Goal: Information Seeking & Learning: Learn about a topic

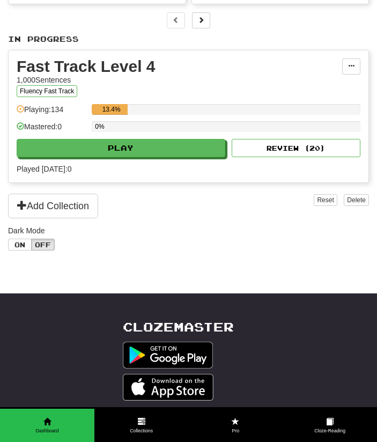
scroll to position [176, 0]
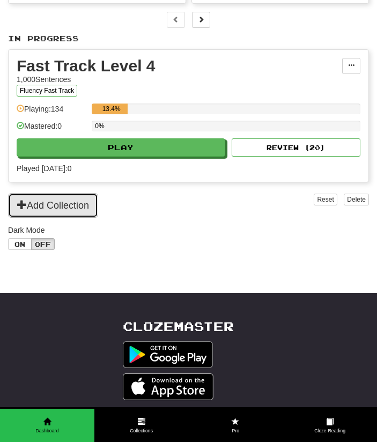
click at [77, 217] on button "Add Collection" at bounding box center [53, 205] width 90 height 25
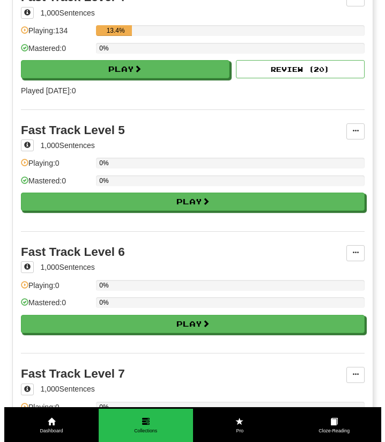
scroll to position [513, 0]
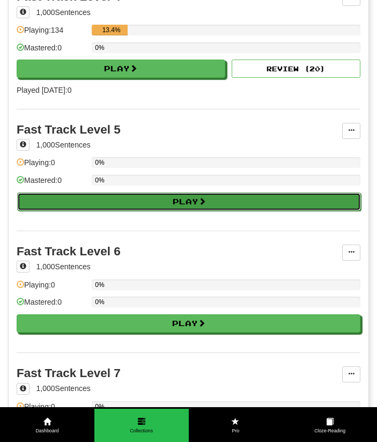
click at [158, 209] on button "Play" at bounding box center [189, 201] width 344 height 18
select select "**"
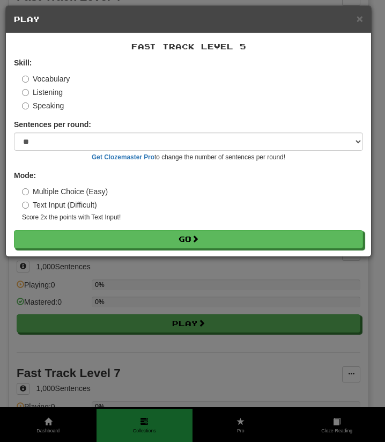
click at [36, 89] on label "Listening" at bounding box center [42, 92] width 41 height 11
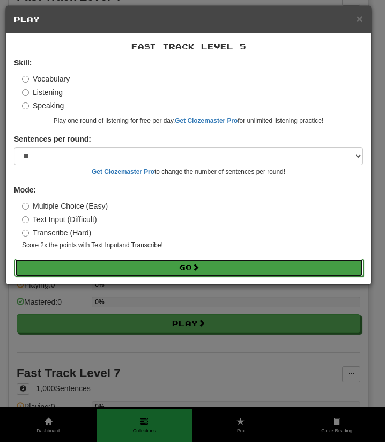
click at [161, 269] on button "Go" at bounding box center [188, 267] width 349 height 18
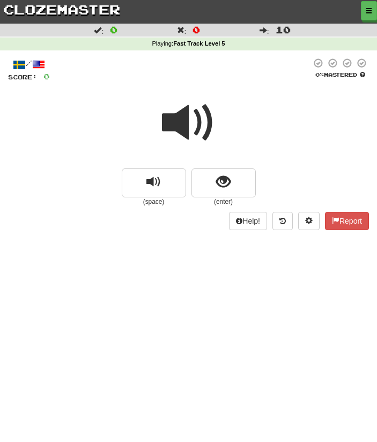
click at [182, 132] on span at bounding box center [189, 123] width 54 height 54
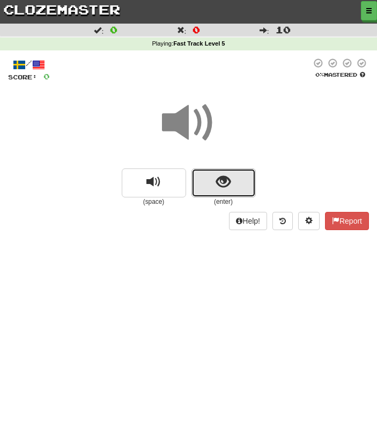
click at [227, 176] on span "show sentence" at bounding box center [223, 182] width 14 height 14
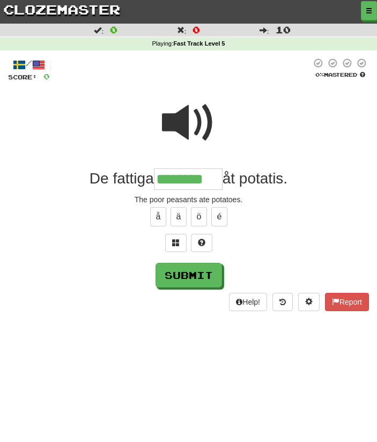
type input "********"
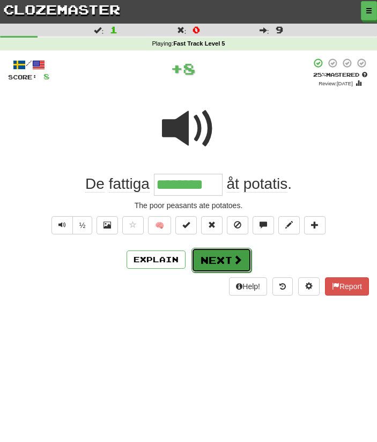
click at [219, 263] on button "Next" at bounding box center [221, 260] width 60 height 25
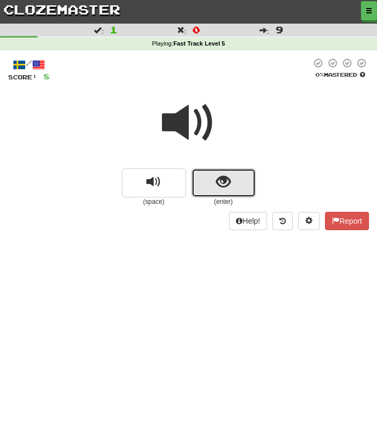
click at [224, 191] on button "show sentence" at bounding box center [223, 182] width 64 height 29
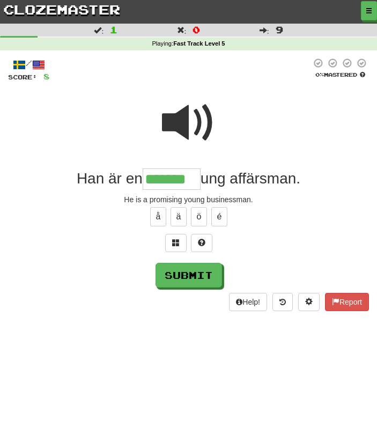
type input "*******"
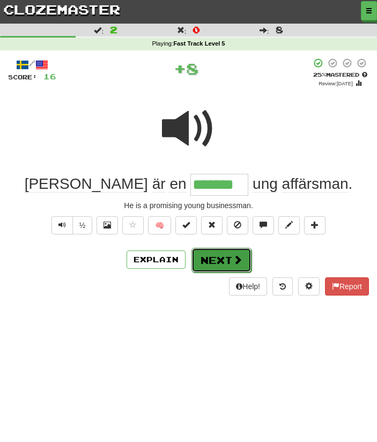
click at [224, 267] on button "Next" at bounding box center [221, 260] width 60 height 25
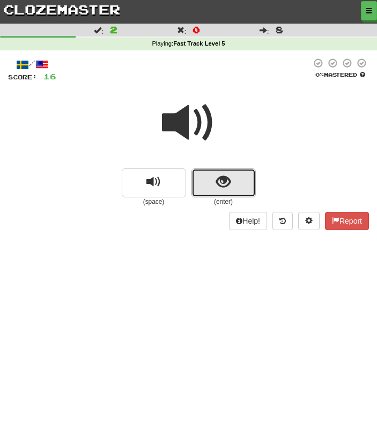
click at [226, 176] on span "show sentence" at bounding box center [223, 182] width 14 height 14
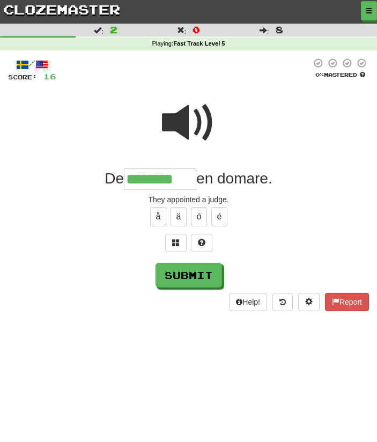
type input "********"
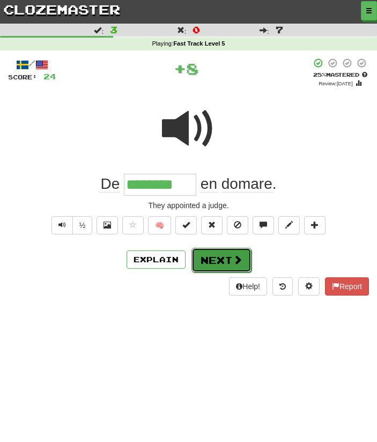
click at [220, 264] on button "Next" at bounding box center [221, 260] width 60 height 25
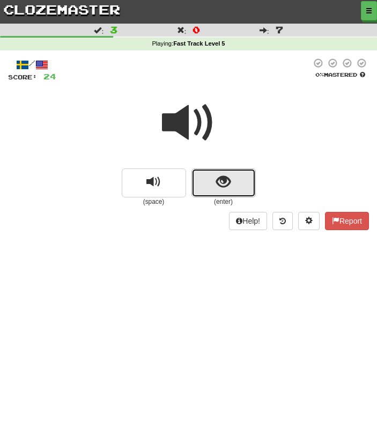
click at [225, 194] on button "show sentence" at bounding box center [223, 182] width 64 height 29
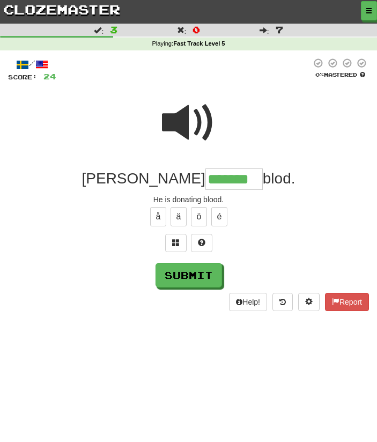
type input "*******"
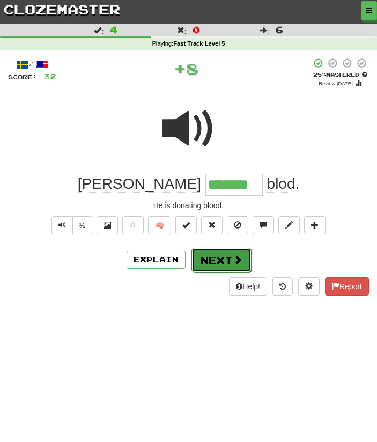
click at [221, 270] on button "Next" at bounding box center [221, 260] width 60 height 25
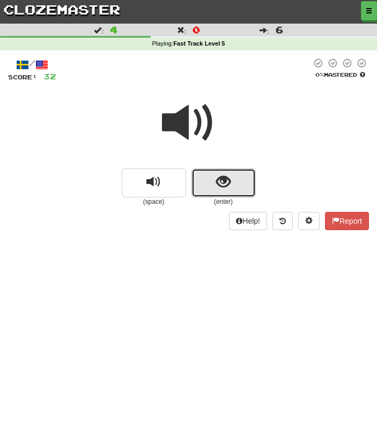
click at [227, 195] on button "show sentence" at bounding box center [223, 182] width 64 height 29
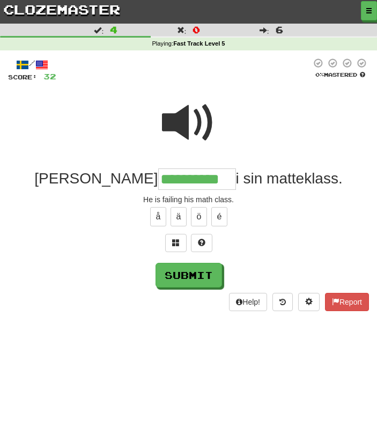
type input "**********"
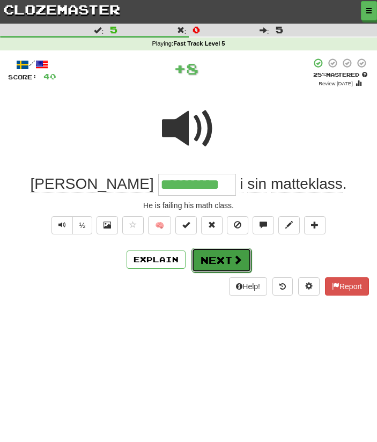
click at [227, 258] on button "Next" at bounding box center [221, 260] width 60 height 25
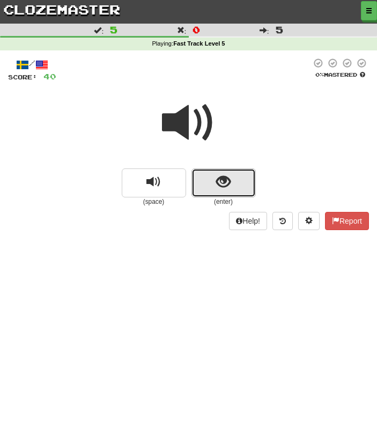
click at [229, 180] on span "show sentence" at bounding box center [223, 182] width 14 height 14
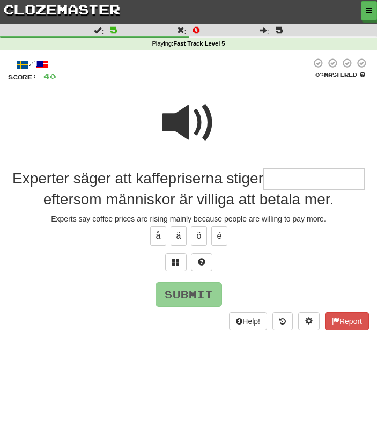
click at [175, 120] on span at bounding box center [189, 123] width 54 height 54
click at [285, 182] on input "text" at bounding box center [313, 178] width 101 height 21
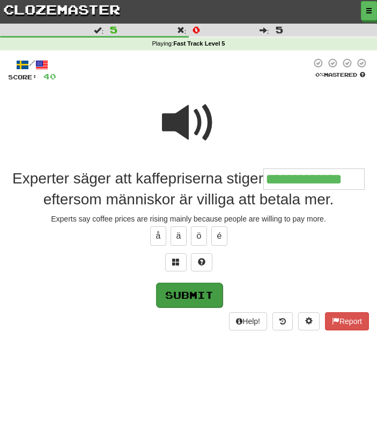
type input "**********"
click at [181, 293] on button "Submit" at bounding box center [189, 295] width 66 height 25
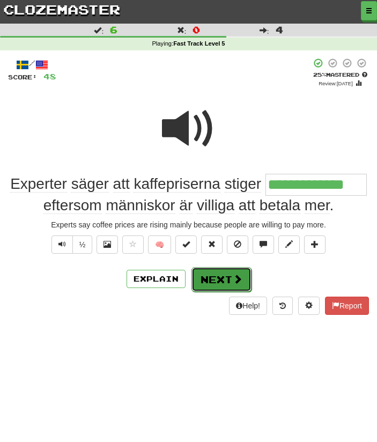
click at [231, 273] on button "Next" at bounding box center [221, 279] width 60 height 25
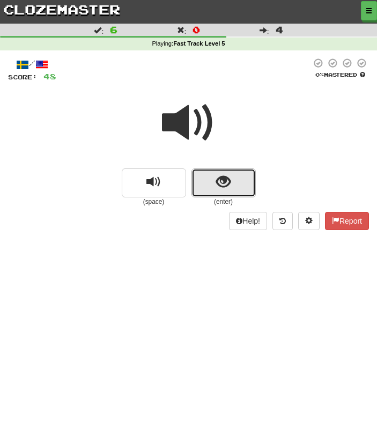
click at [226, 189] on span "show sentence" at bounding box center [223, 182] width 14 height 14
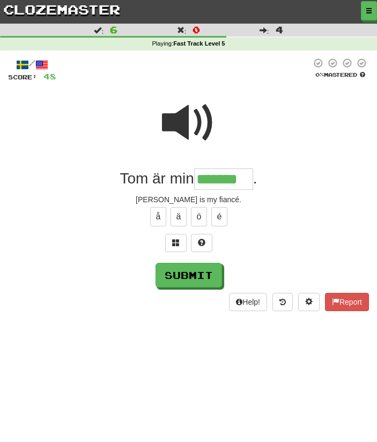
type input "*******"
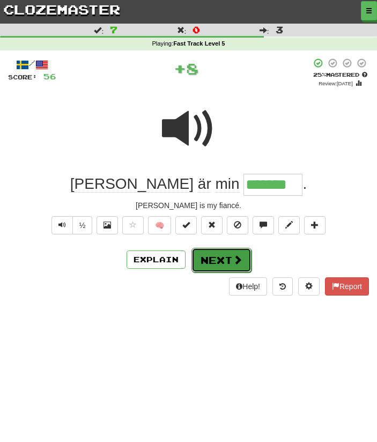
click at [213, 262] on button "Next" at bounding box center [221, 260] width 60 height 25
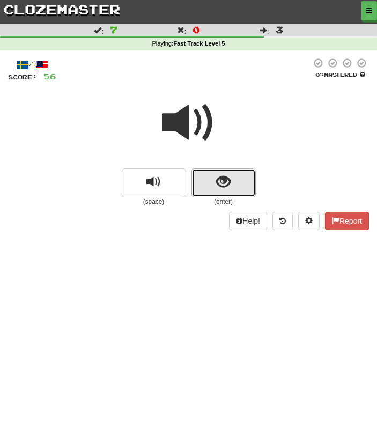
click at [223, 181] on span "show sentence" at bounding box center [223, 182] width 14 height 14
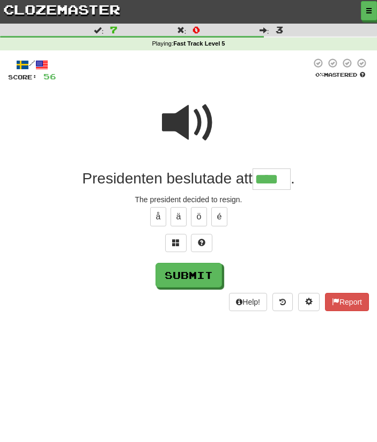
type input "****"
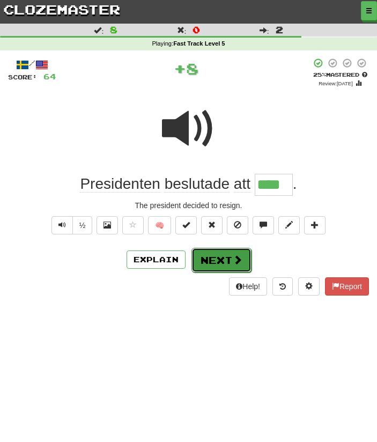
click at [219, 260] on button "Next" at bounding box center [221, 260] width 60 height 25
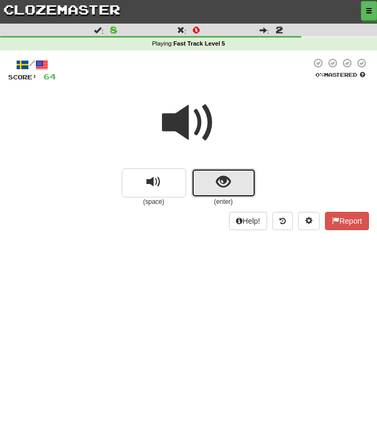
click at [228, 187] on span "show sentence" at bounding box center [223, 182] width 14 height 14
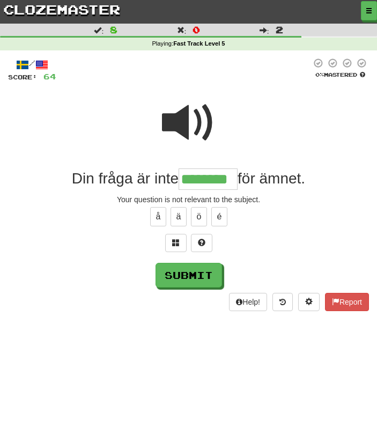
type input "********"
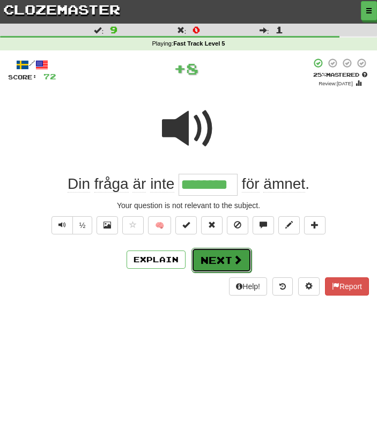
click at [221, 264] on button "Next" at bounding box center [221, 260] width 60 height 25
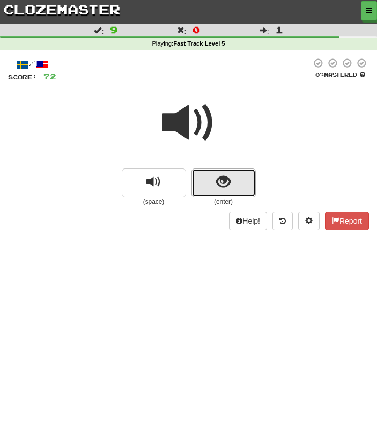
click at [233, 188] on button "show sentence" at bounding box center [223, 182] width 64 height 29
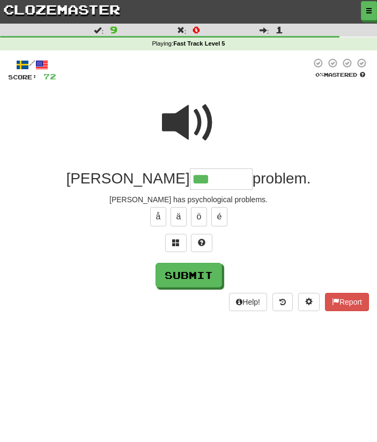
click at [187, 117] on span at bounding box center [189, 123] width 54 height 54
click at [195, 176] on input "***" at bounding box center [221, 178] width 63 height 21
click at [190, 179] on input "********" at bounding box center [221, 178] width 63 height 21
click at [205, 179] on input "*******" at bounding box center [221, 178] width 63 height 21
click at [182, 124] on span at bounding box center [189, 123] width 54 height 54
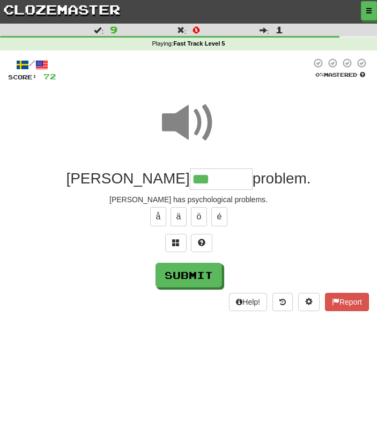
click at [190, 181] on input "***" at bounding box center [221, 178] width 63 height 21
type input "********"
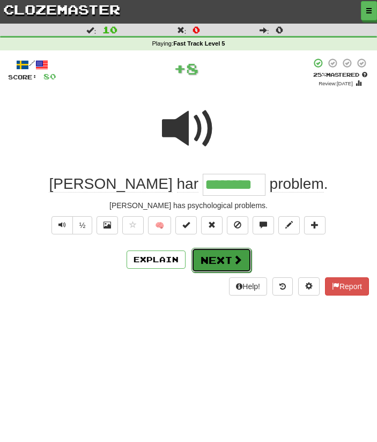
click at [217, 250] on button "Next" at bounding box center [221, 260] width 60 height 25
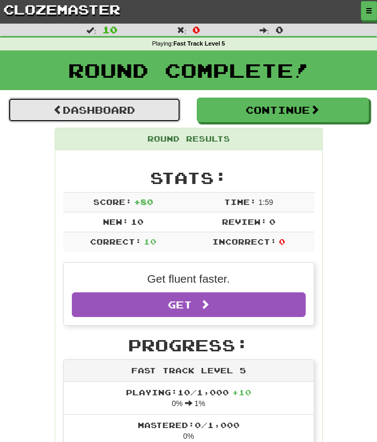
click at [152, 115] on link "Dashboard" at bounding box center [94, 110] width 173 height 25
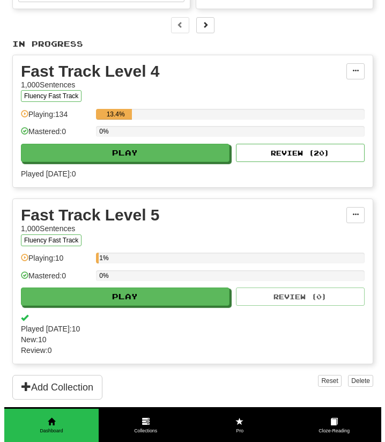
scroll to position [171, 0]
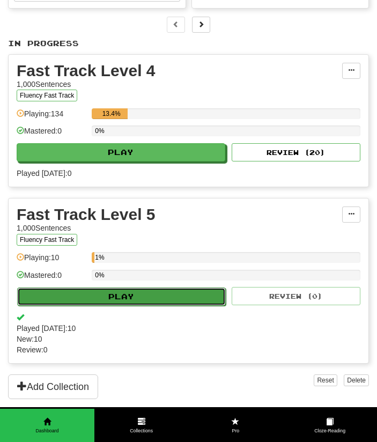
click at [151, 306] on button "Play" at bounding box center [121, 296] width 209 height 18
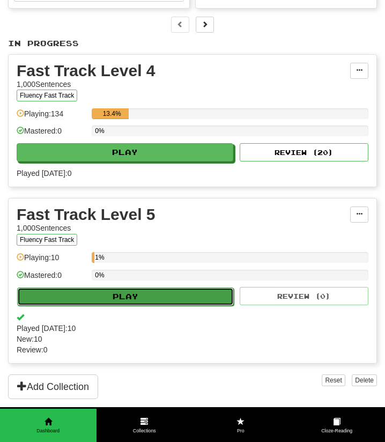
select select "**"
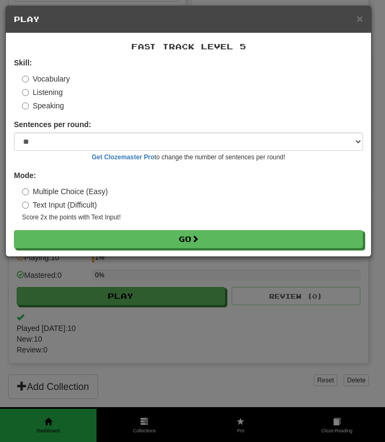
click at [85, 191] on label "Multiple Choice (Easy)" at bounding box center [65, 191] width 86 height 11
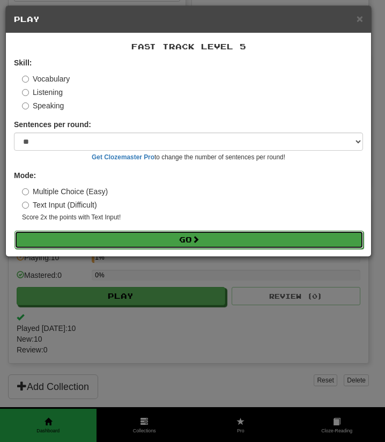
click at [104, 241] on button "Go" at bounding box center [188, 240] width 349 height 18
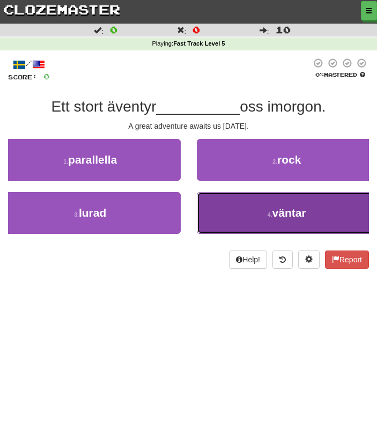
click at [253, 233] on button "4 . väntar" at bounding box center [287, 213] width 181 height 42
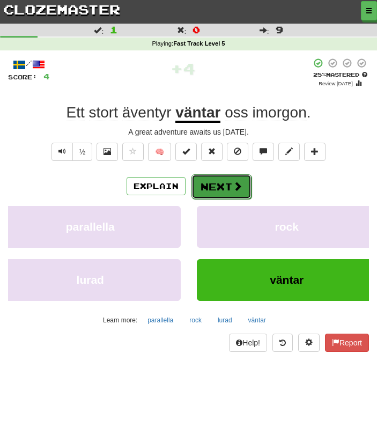
click at [224, 186] on button "Next" at bounding box center [221, 186] width 60 height 25
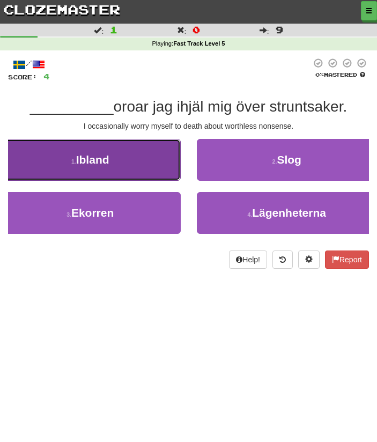
click at [148, 166] on button "1 . Ibland" at bounding box center [90, 160] width 181 height 42
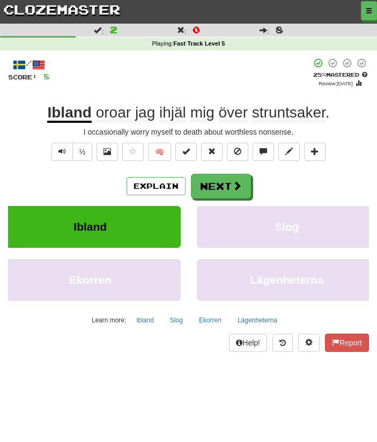
click at [172, 113] on span "ihjäl" at bounding box center [172, 112] width 27 height 17
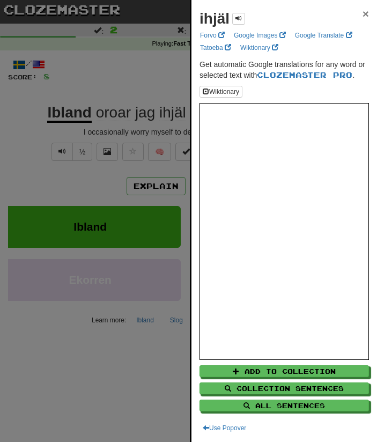
click at [362, 9] on span "×" at bounding box center [365, 14] width 6 height 12
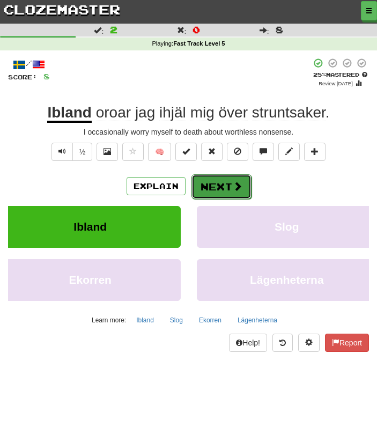
click at [217, 188] on button "Next" at bounding box center [221, 186] width 60 height 25
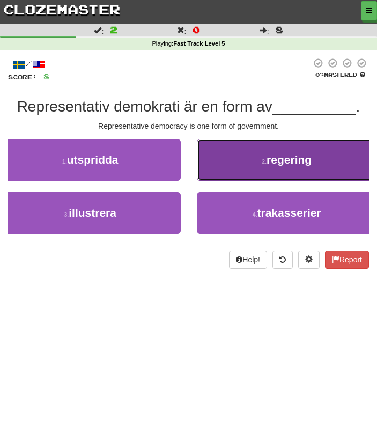
click at [233, 173] on button "2 . regering" at bounding box center [287, 160] width 181 height 42
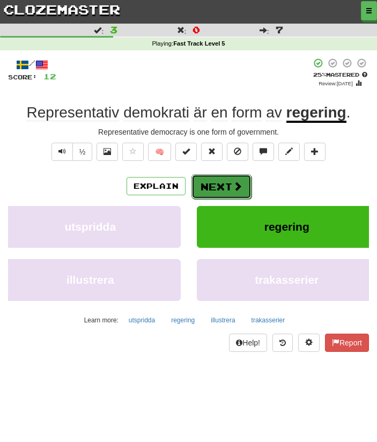
click at [225, 190] on button "Next" at bounding box center [221, 186] width 60 height 25
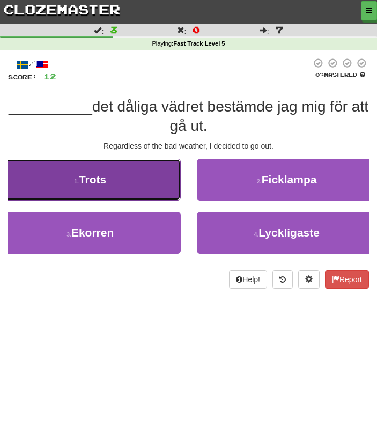
click at [154, 194] on button "1 . Trots" at bounding box center [90, 180] width 181 height 42
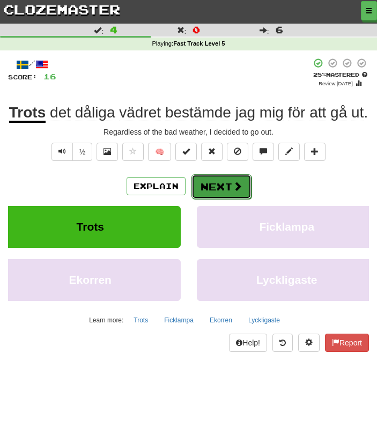
click at [221, 187] on button "Next" at bounding box center [221, 186] width 60 height 25
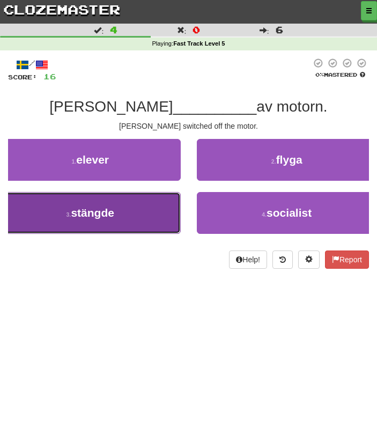
click at [168, 208] on button "3 . stängde" at bounding box center [90, 213] width 181 height 42
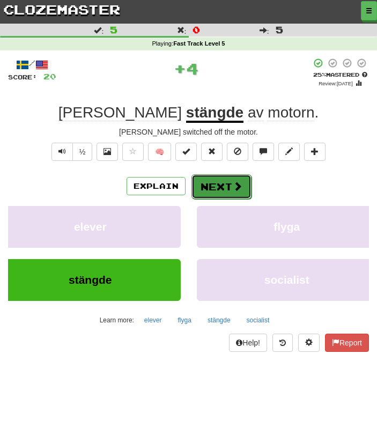
click at [215, 182] on button "Next" at bounding box center [221, 186] width 60 height 25
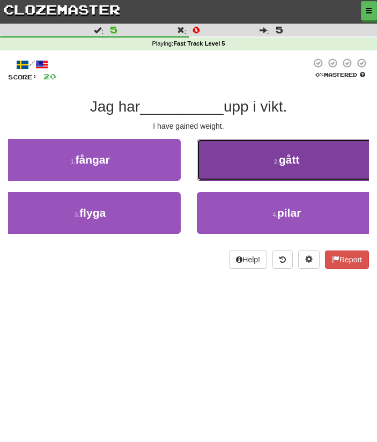
click at [229, 176] on button "2 . gått" at bounding box center [287, 160] width 181 height 42
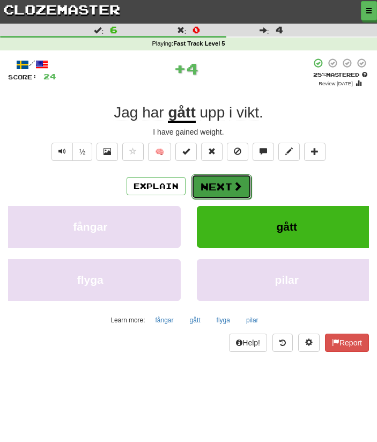
click at [226, 186] on button "Next" at bounding box center [221, 186] width 60 height 25
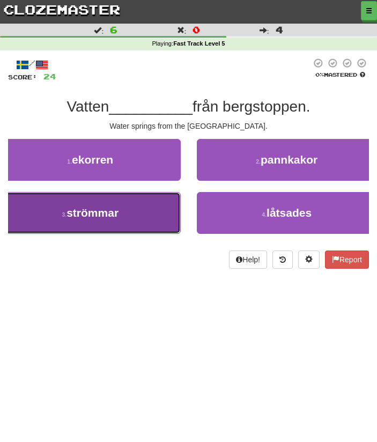
click at [172, 202] on button "3 . strömmar" at bounding box center [90, 213] width 181 height 42
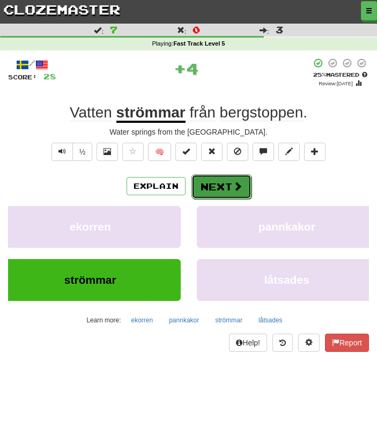
click at [215, 183] on button "Next" at bounding box center [221, 186] width 60 height 25
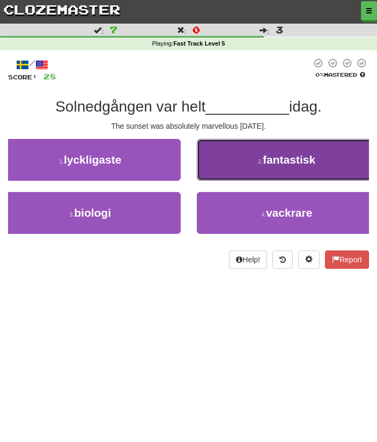
click at [234, 170] on button "2 . fantastisk" at bounding box center [287, 160] width 181 height 42
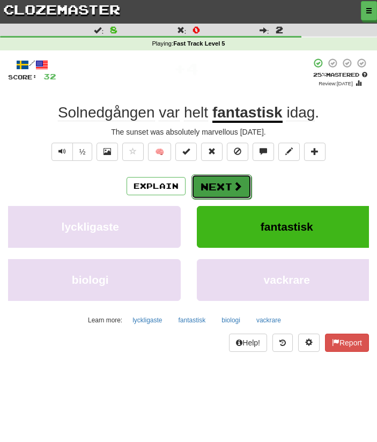
click at [218, 189] on button "Next" at bounding box center [221, 186] width 60 height 25
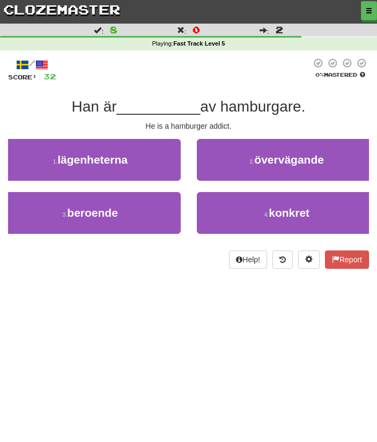
click at [182, 199] on div "3 . beroende" at bounding box center [90, 218] width 197 height 53
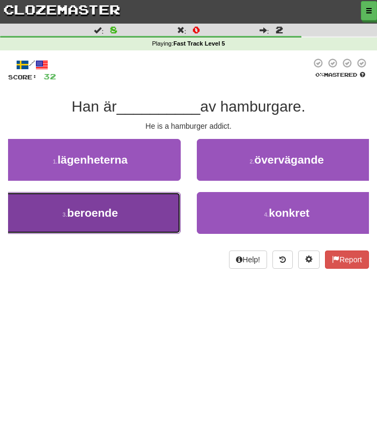
click at [176, 203] on button "3 . beroende" at bounding box center [90, 213] width 181 height 42
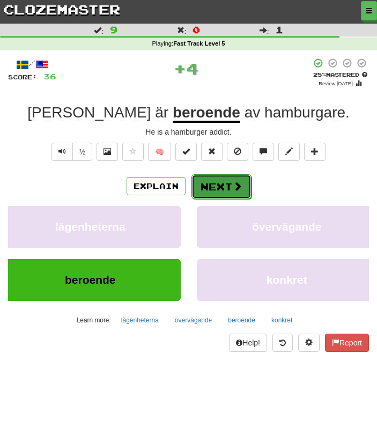
click at [214, 185] on button "Next" at bounding box center [221, 186] width 60 height 25
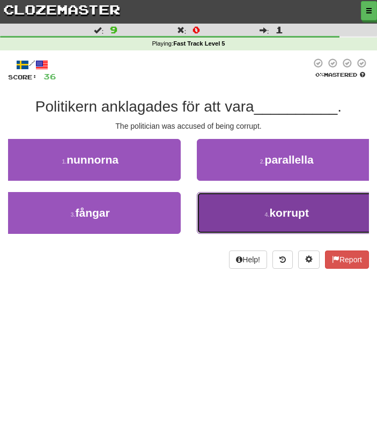
click at [220, 221] on button "4 . korrupt" at bounding box center [287, 213] width 181 height 42
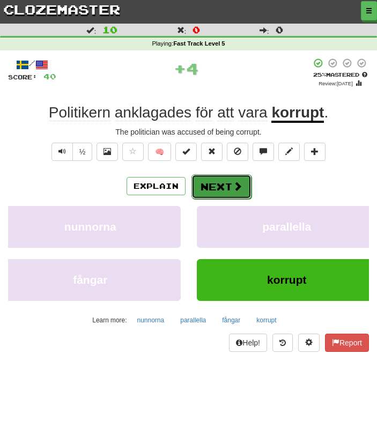
click at [221, 182] on button "Next" at bounding box center [221, 186] width 60 height 25
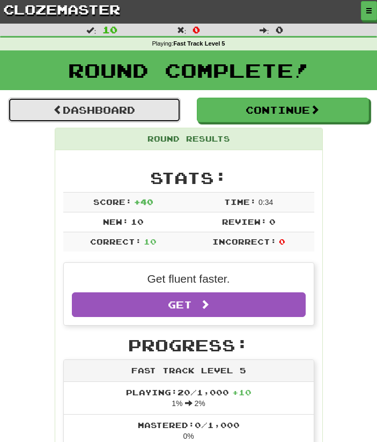
click at [147, 106] on link "Dashboard" at bounding box center [94, 110] width 173 height 25
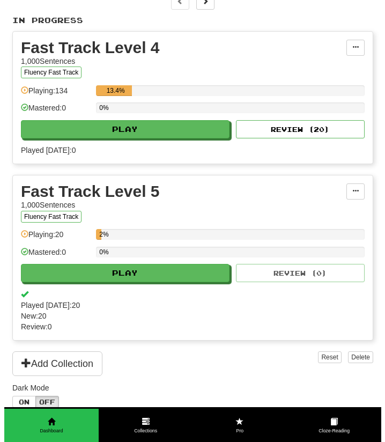
scroll to position [195, 0]
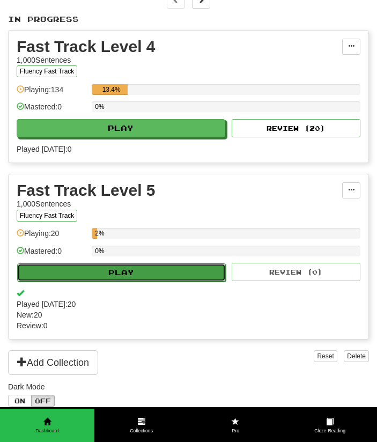
click at [160, 281] on button "Play" at bounding box center [121, 272] width 209 height 18
select select "**"
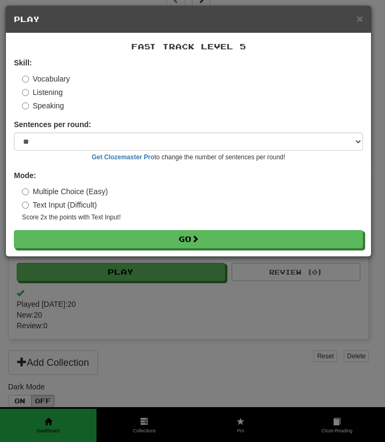
click at [42, 107] on label "Speaking" at bounding box center [43, 105] width 42 height 11
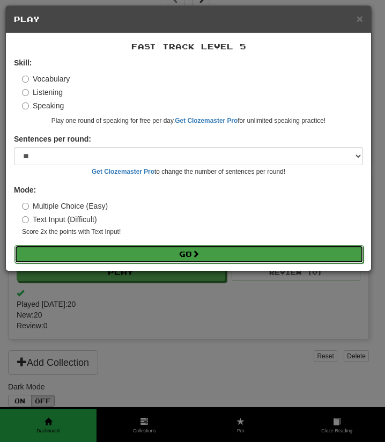
click at [206, 247] on button "Go" at bounding box center [188, 254] width 349 height 18
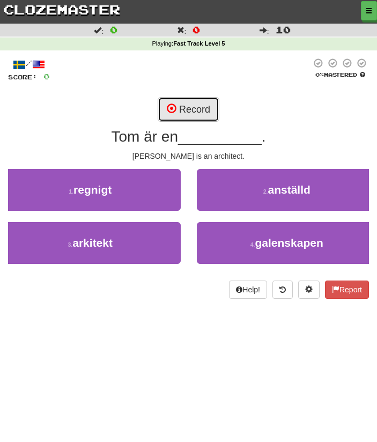
click at [190, 110] on button "Record" at bounding box center [189, 109] width 62 height 25
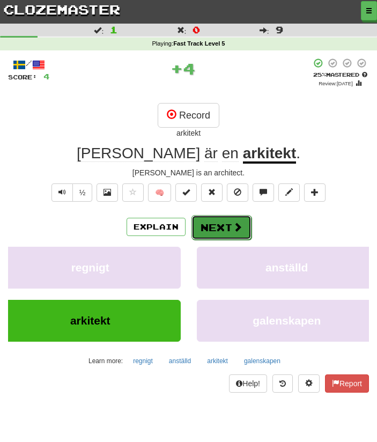
click at [218, 225] on button "Next" at bounding box center [221, 227] width 60 height 25
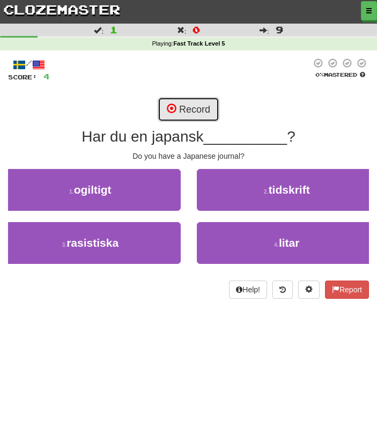
click at [193, 110] on button "Record" at bounding box center [189, 109] width 62 height 25
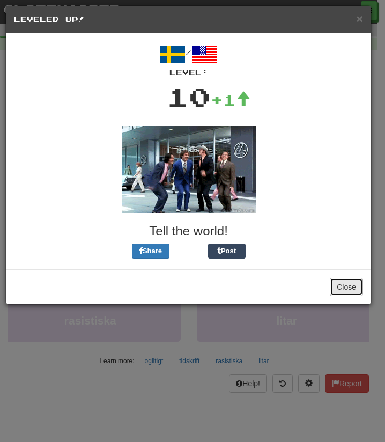
click at [342, 283] on button "Close" at bounding box center [346, 287] width 33 height 18
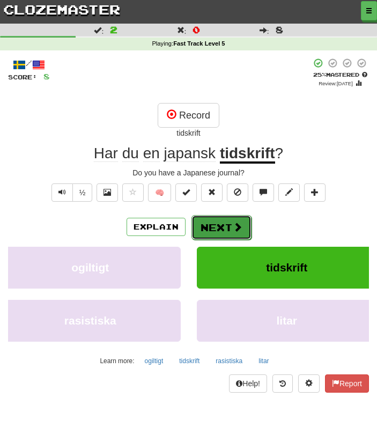
click at [218, 226] on button "Next" at bounding box center [221, 227] width 60 height 25
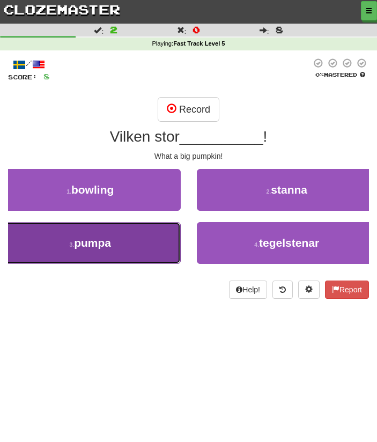
click at [162, 240] on button "3 . pumpa" at bounding box center [90, 243] width 181 height 42
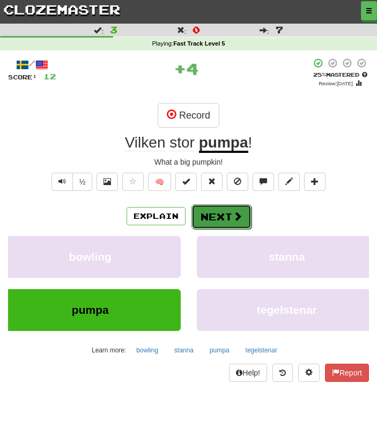
click at [223, 213] on button "Next" at bounding box center [221, 216] width 60 height 25
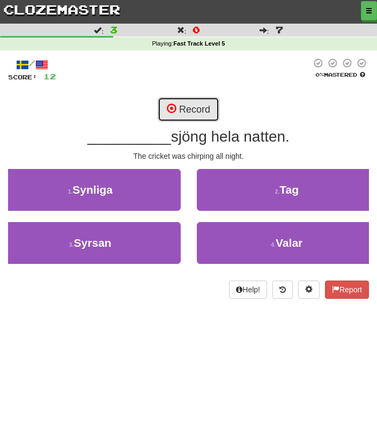
click at [194, 112] on button "Record" at bounding box center [189, 109] width 62 height 25
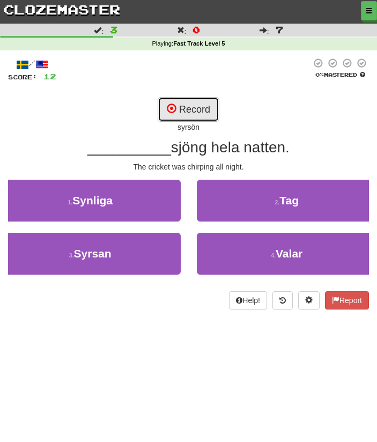
click at [194, 112] on button "Record" at bounding box center [189, 109] width 62 height 25
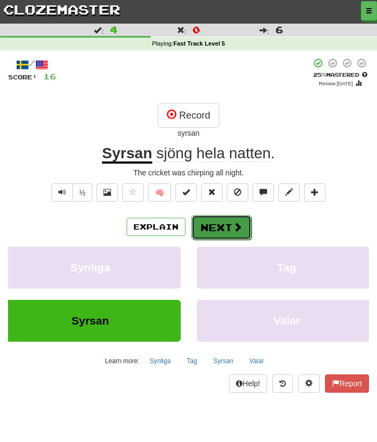
click at [209, 221] on button "Next" at bounding box center [221, 227] width 60 height 25
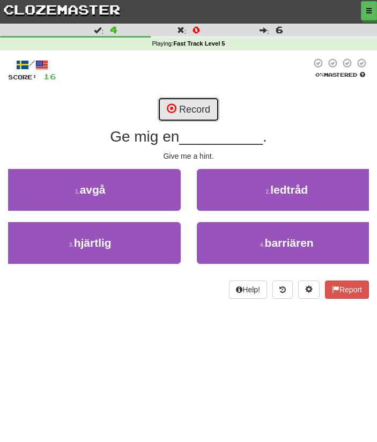
click at [197, 105] on button "Record" at bounding box center [189, 109] width 62 height 25
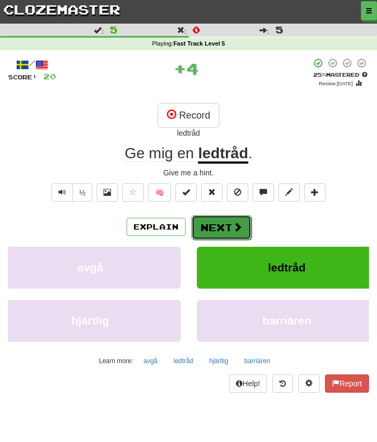
click at [213, 232] on button "Next" at bounding box center [221, 227] width 60 height 25
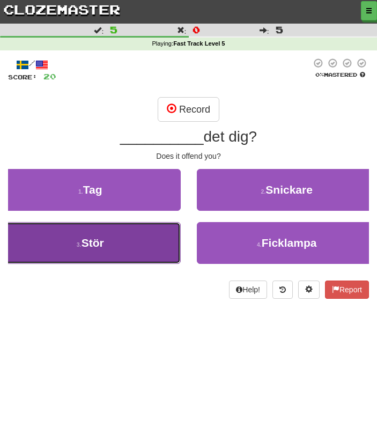
click at [160, 240] on button "3 . Stör" at bounding box center [90, 243] width 181 height 42
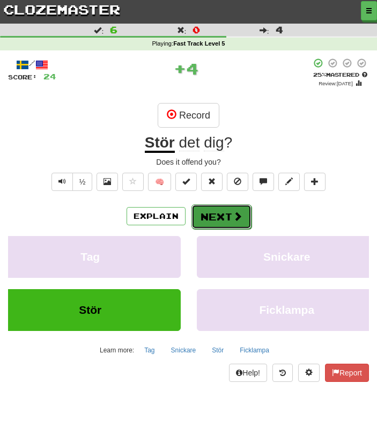
click at [216, 219] on button "Next" at bounding box center [221, 216] width 60 height 25
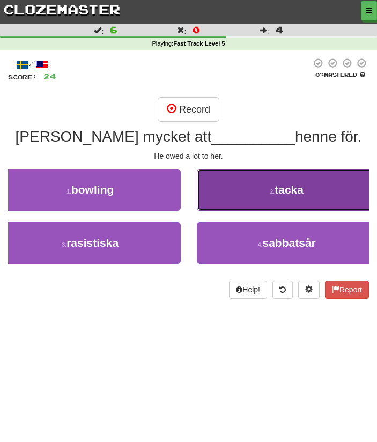
click at [243, 197] on button "2 . tacka" at bounding box center [287, 190] width 181 height 42
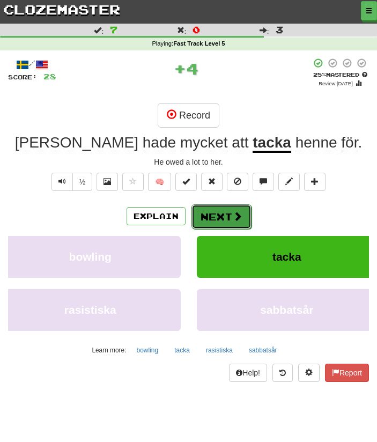
click at [229, 212] on button "Next" at bounding box center [221, 216] width 60 height 25
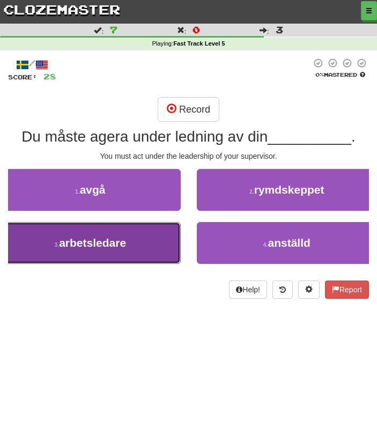
click at [146, 240] on button "3 . arbetsledare" at bounding box center [90, 243] width 181 height 42
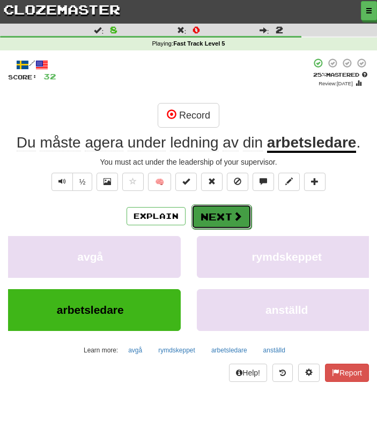
click at [223, 215] on button "Next" at bounding box center [221, 216] width 60 height 25
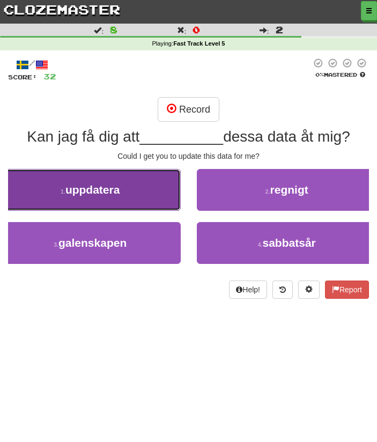
click at [169, 203] on button "1 . uppdatera" at bounding box center [90, 190] width 181 height 42
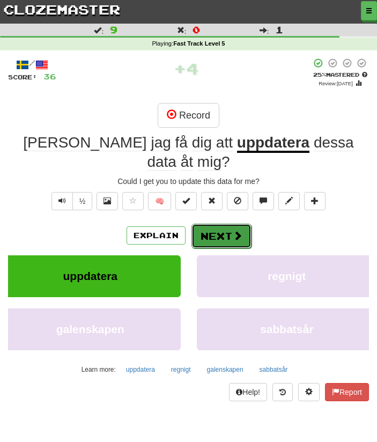
click at [205, 224] on button "Next" at bounding box center [221, 236] width 60 height 25
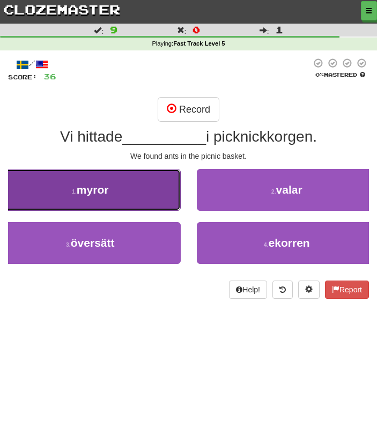
click at [156, 198] on button "1 . myror" at bounding box center [90, 190] width 181 height 42
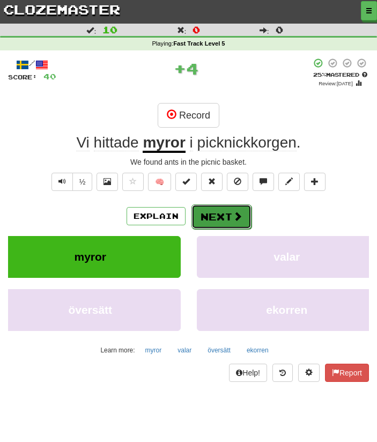
click at [217, 210] on button "Next" at bounding box center [221, 216] width 60 height 25
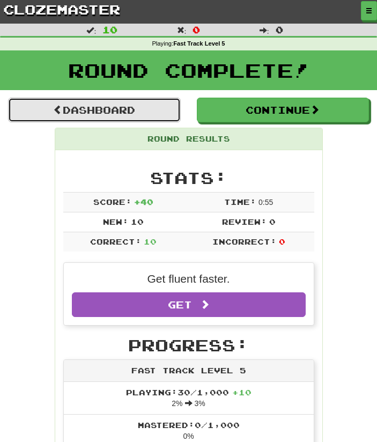
click at [138, 106] on link "Dashboard" at bounding box center [94, 110] width 173 height 25
